Goal: Transaction & Acquisition: Purchase product/service

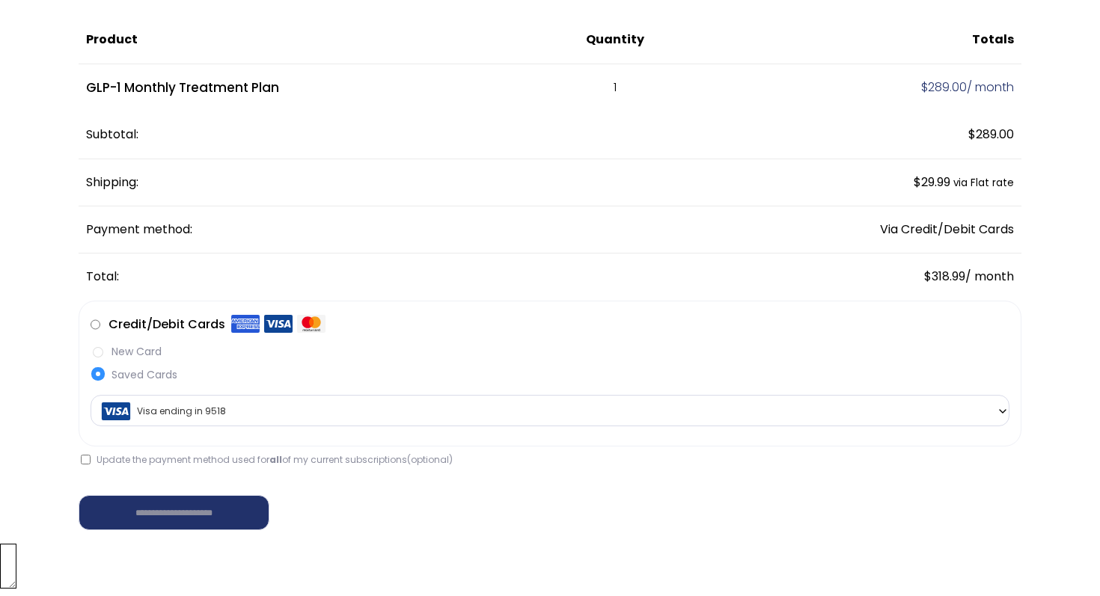
scroll to position [150, 0]
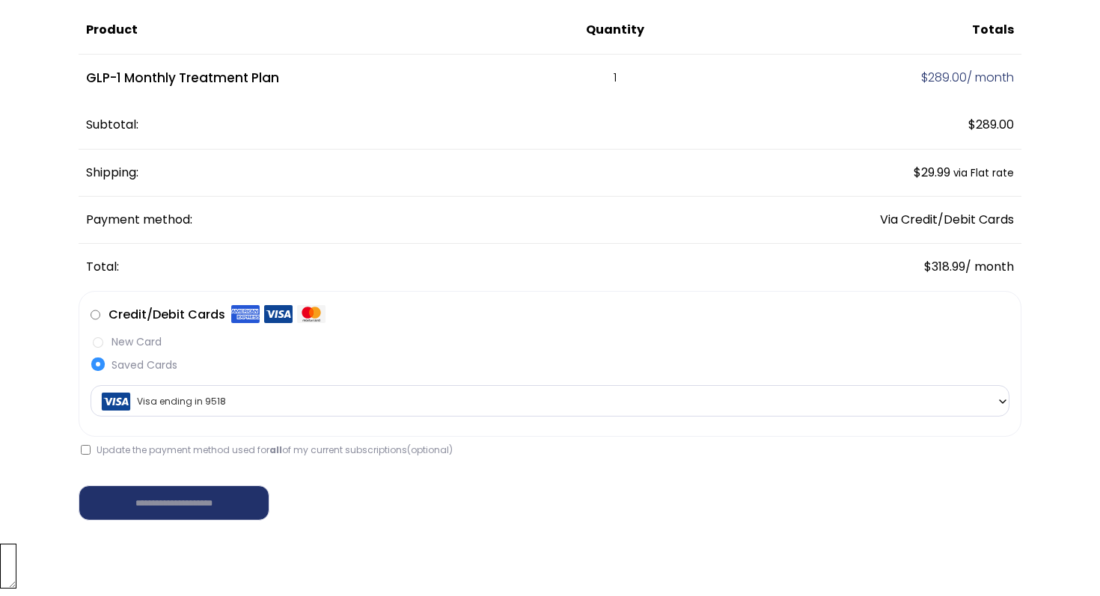
click at [317, 397] on span "Visa ending in 9518" at bounding box center [550, 401] width 910 height 31
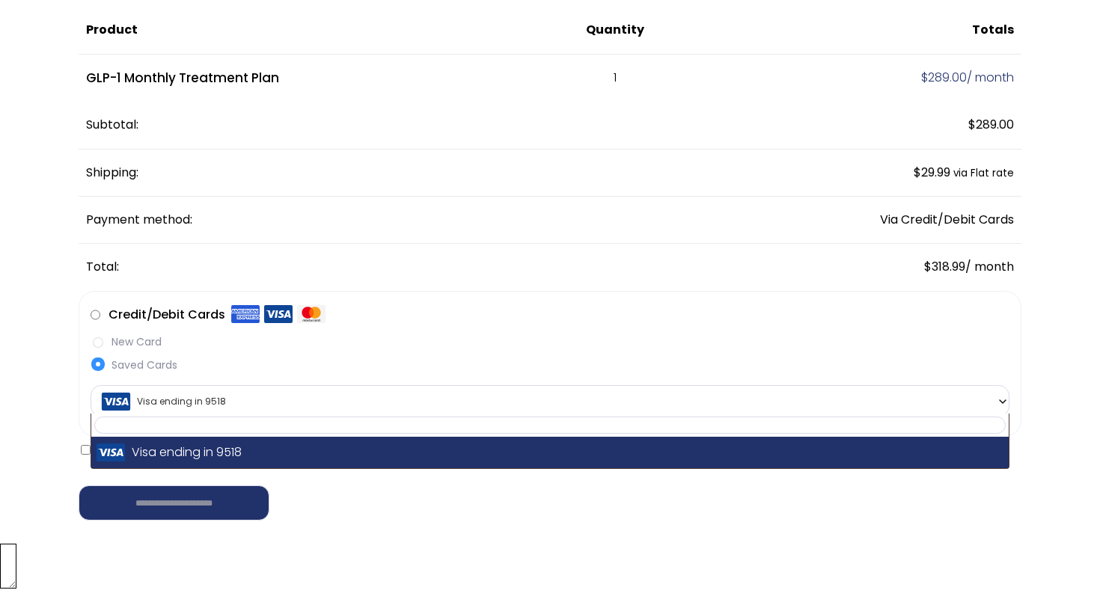
click at [308, 401] on span "Visa ending in 9518" at bounding box center [550, 401] width 910 height 31
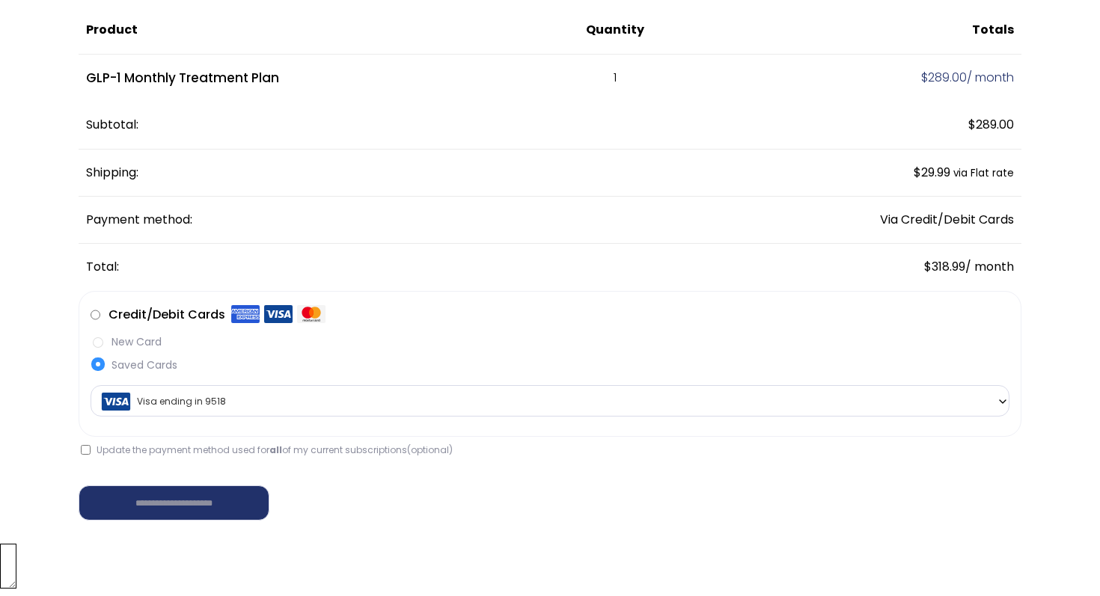
click at [104, 342] on label "New Card" at bounding box center [550, 342] width 919 height 16
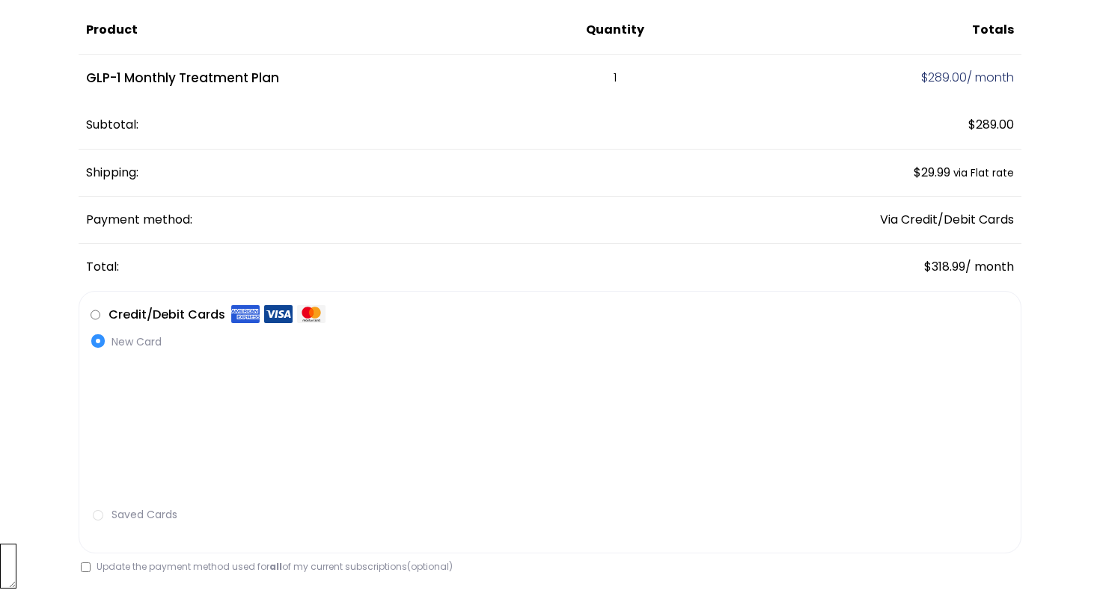
click at [97, 349] on label "New Card" at bounding box center [550, 342] width 919 height 16
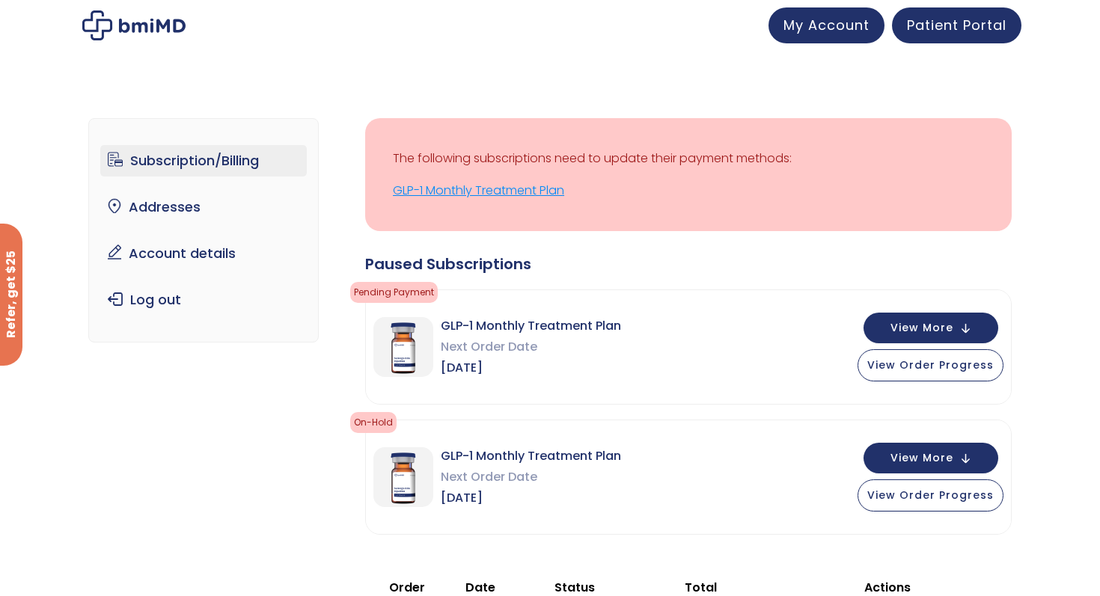
click at [516, 194] on link "GLP-1 Monthly Treatment Plan" at bounding box center [688, 190] width 591 height 21
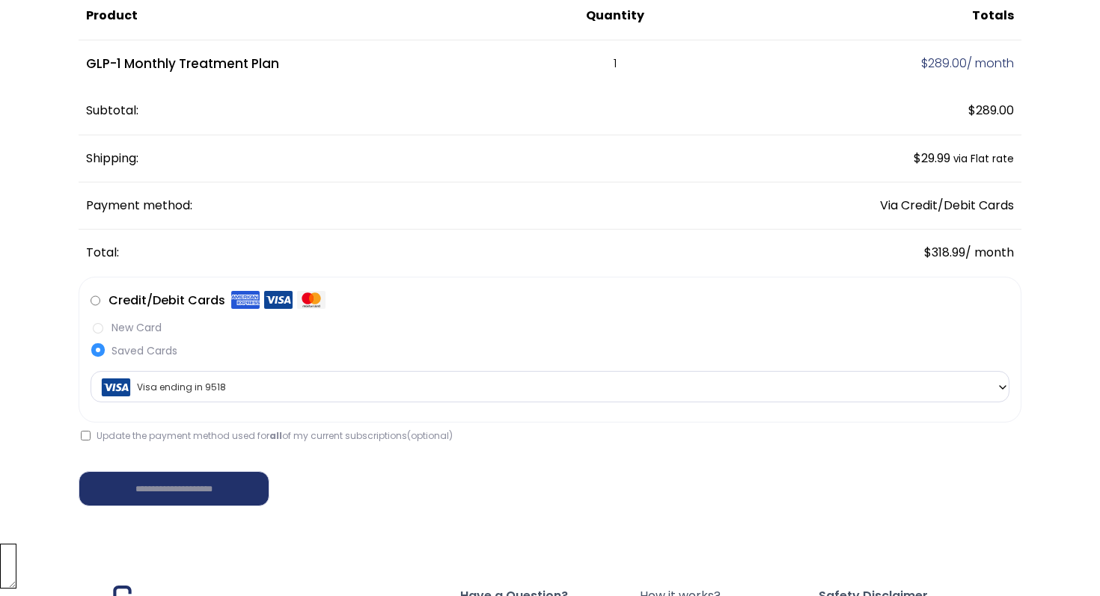
scroll to position [172, 0]
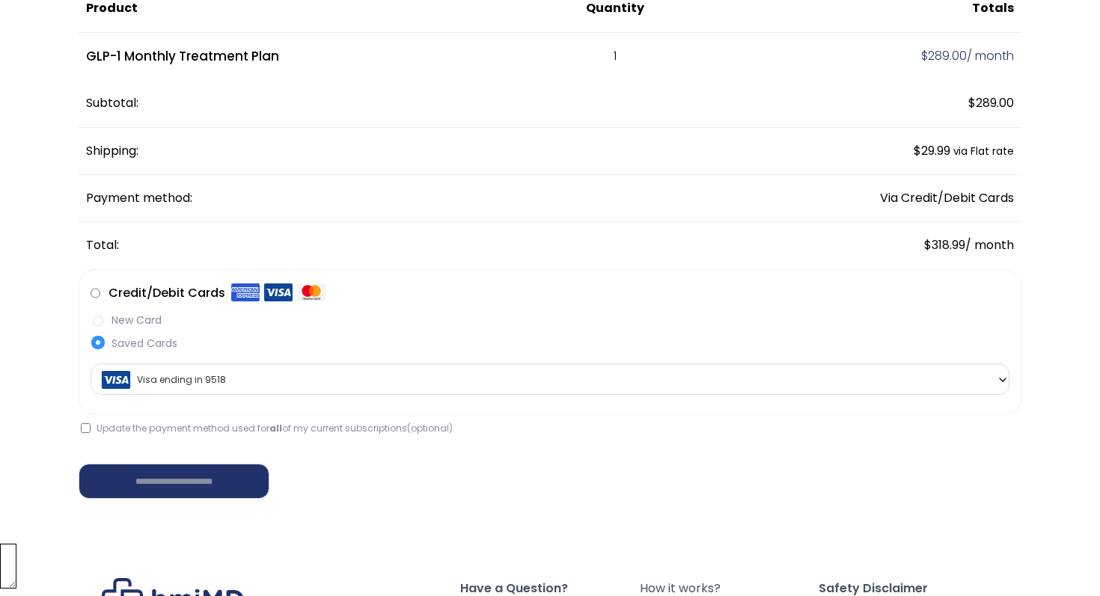
click at [156, 382] on span "Visa ending in 9518" at bounding box center [550, 379] width 910 height 31
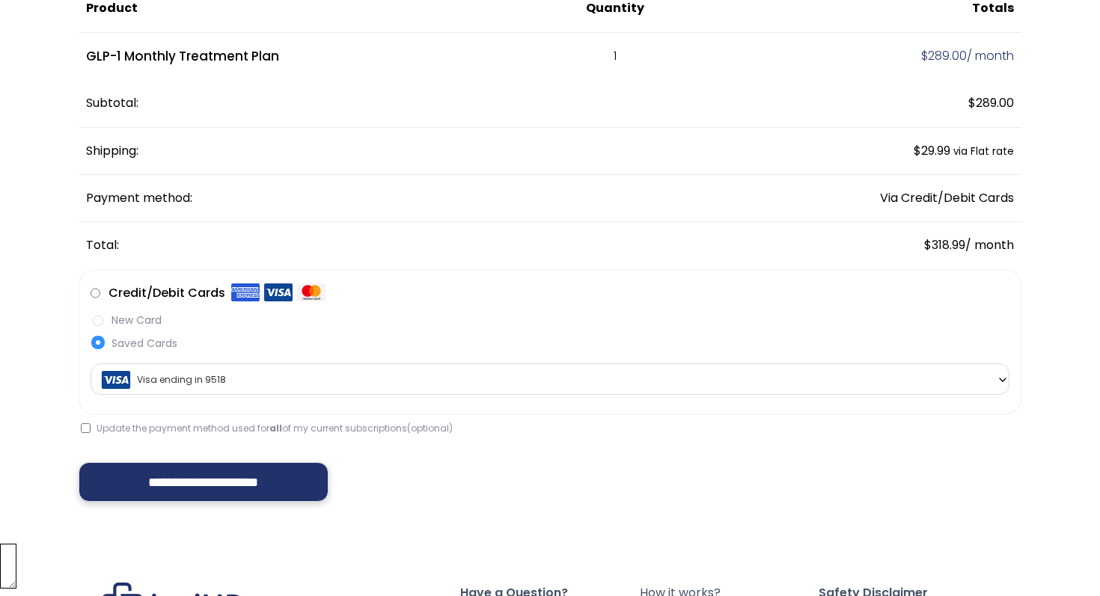
click at [171, 475] on input "**********" at bounding box center [204, 482] width 250 height 40
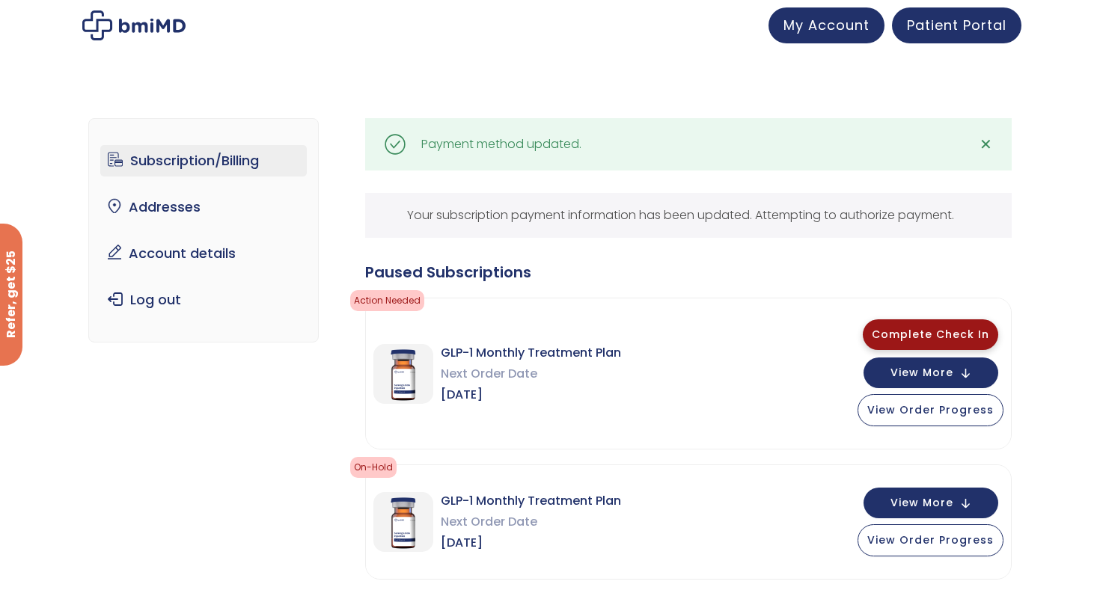
click at [916, 331] on span "Complete Check In" at bounding box center [930, 334] width 117 height 15
